Goal: Navigation & Orientation: Find specific page/section

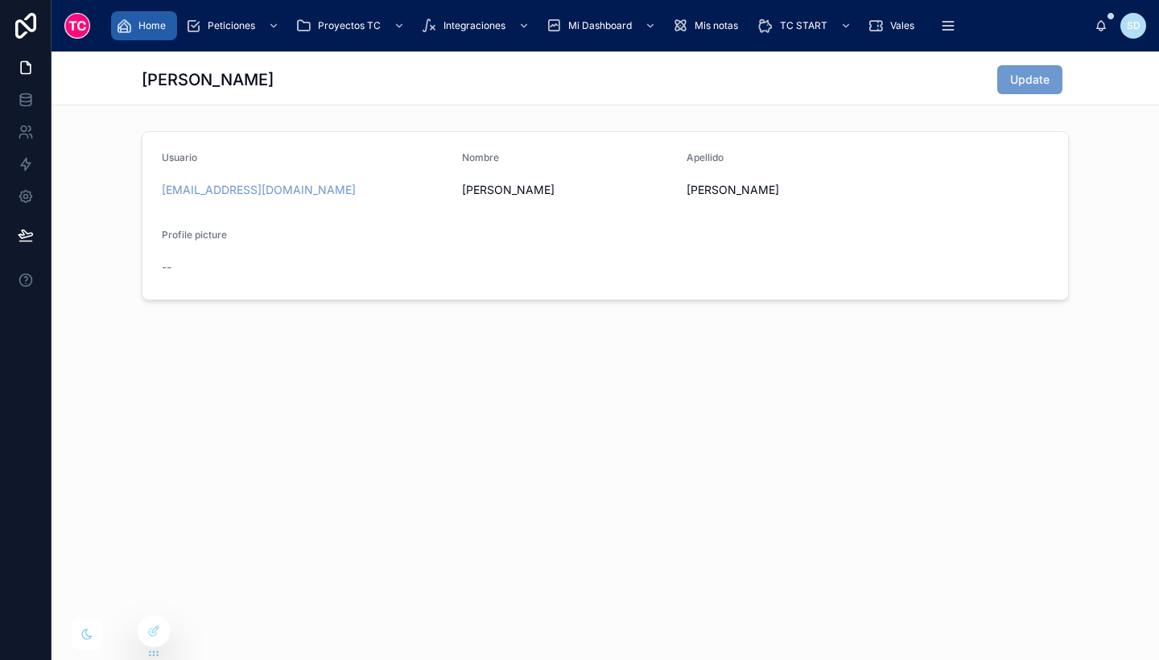
click at [131, 27] on icon "scrollable content" at bounding box center [124, 26] width 16 height 16
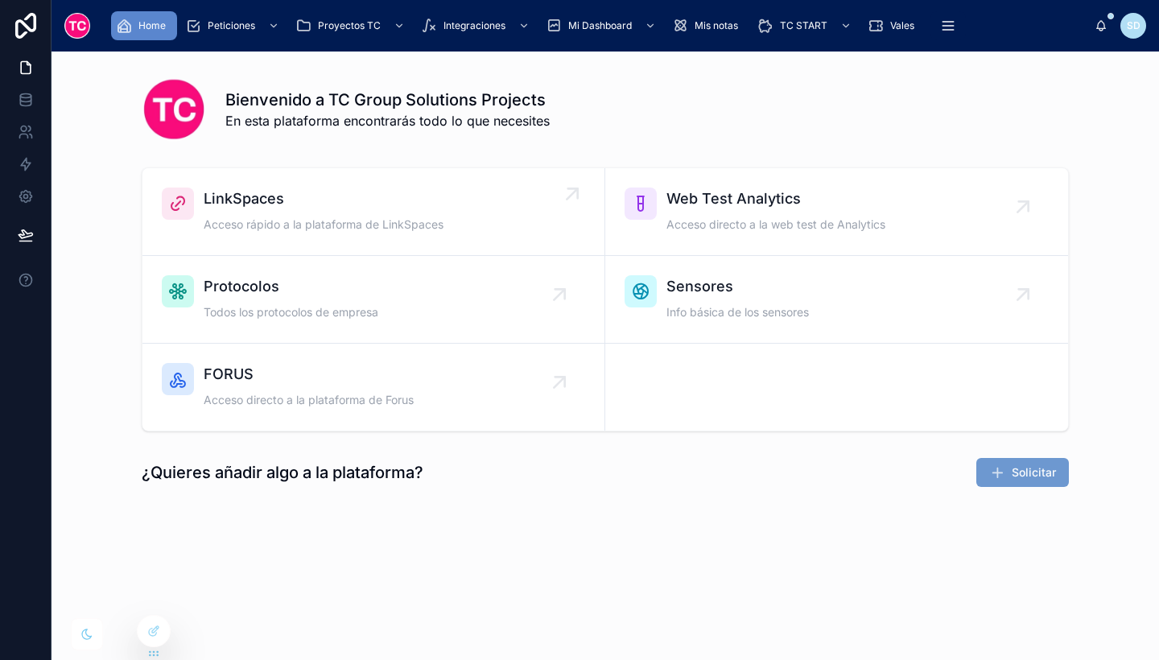
click at [343, 192] on span "LinkSpaces" at bounding box center [324, 199] width 240 height 23
